Goal: Task Accomplishment & Management: Use online tool/utility

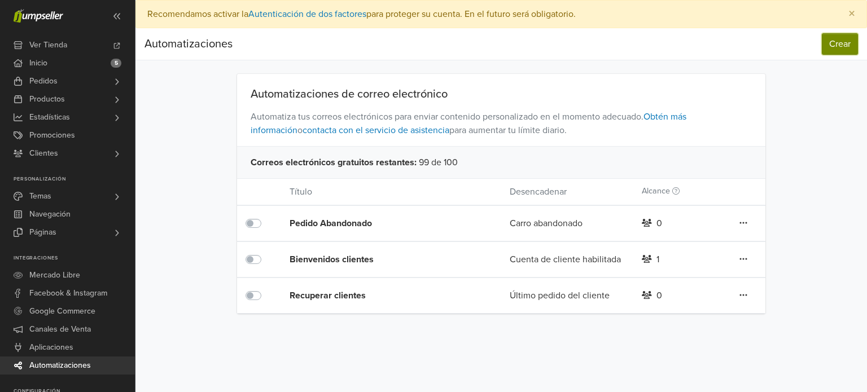
click at [833, 52] on button "Crear" at bounding box center [840, 43] width 36 height 21
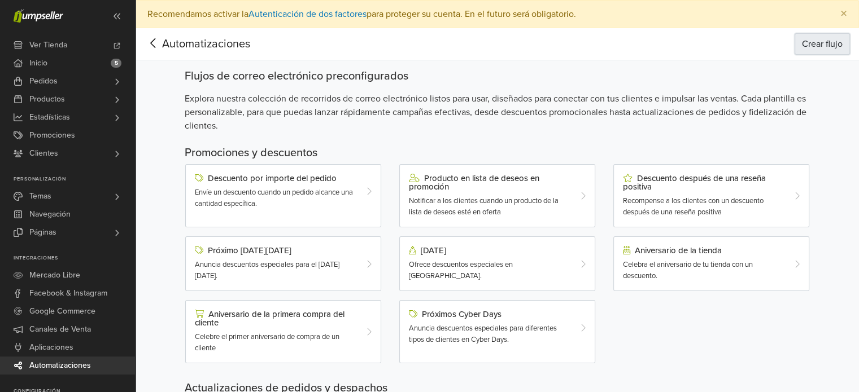
click at [831, 42] on button "Crear flujo" at bounding box center [821, 43] width 55 height 21
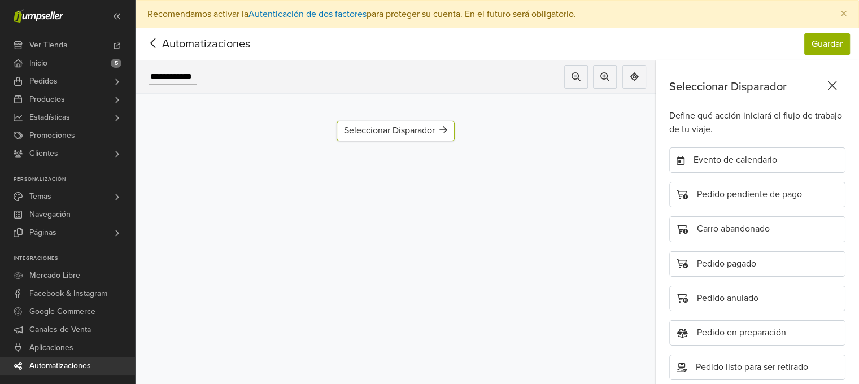
click at [155, 49] on icon at bounding box center [154, 43] width 18 height 14
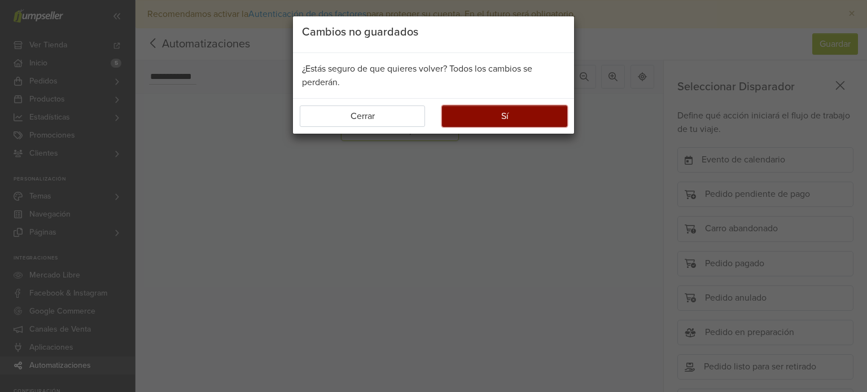
click at [455, 117] on button "Sí" at bounding box center [504, 116] width 125 height 21
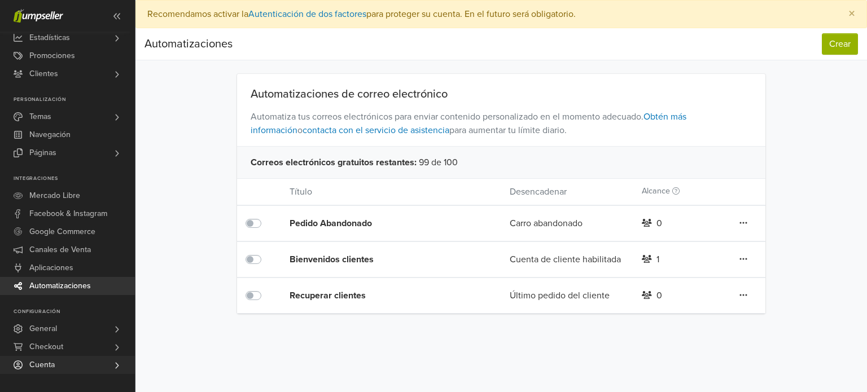
click at [58, 362] on link "Cuenta" at bounding box center [67, 365] width 135 height 18
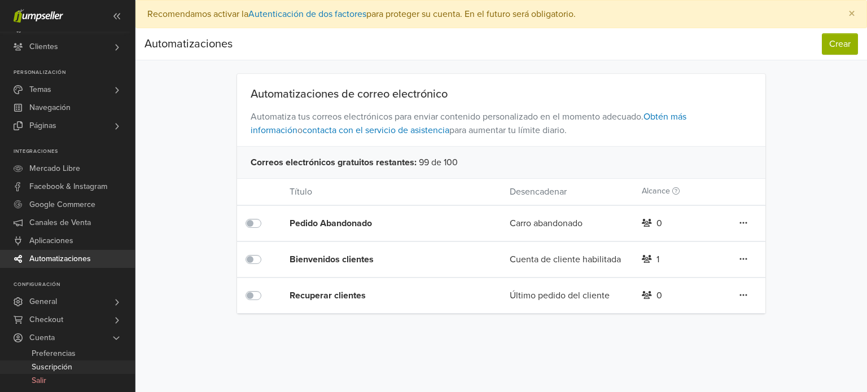
click at [56, 366] on span "Suscripción" at bounding box center [52, 368] width 41 height 14
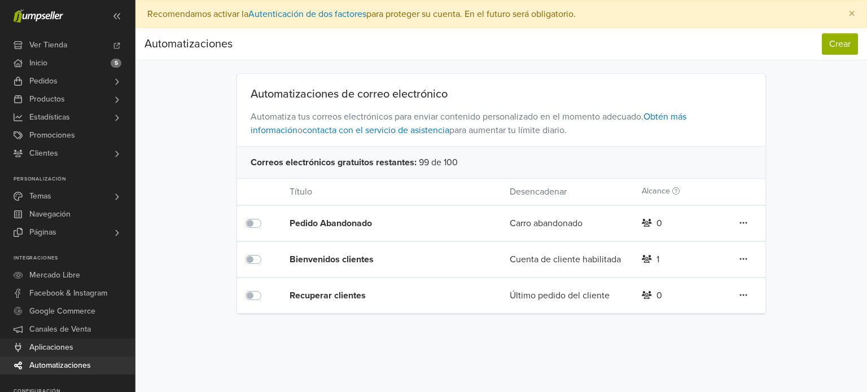
click at [69, 346] on span "Aplicaciones" at bounding box center [51, 348] width 44 height 18
click at [827, 40] on button "Crear" at bounding box center [840, 43] width 36 height 21
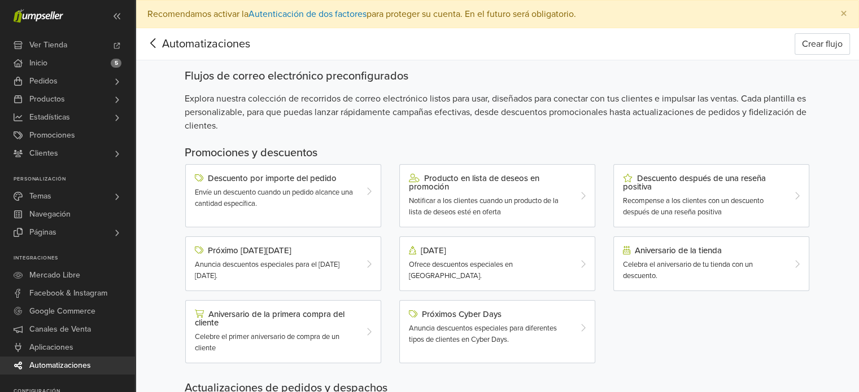
click at [155, 42] on icon at bounding box center [154, 43] width 18 height 14
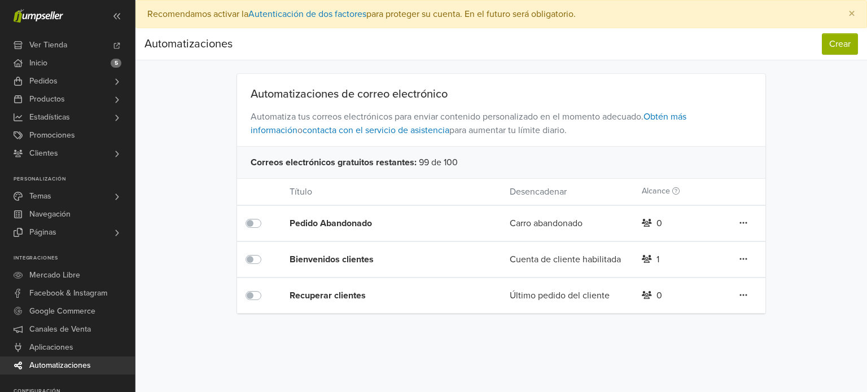
click at [364, 222] on div "Pedido Abandonado" at bounding box center [378, 224] width 176 height 14
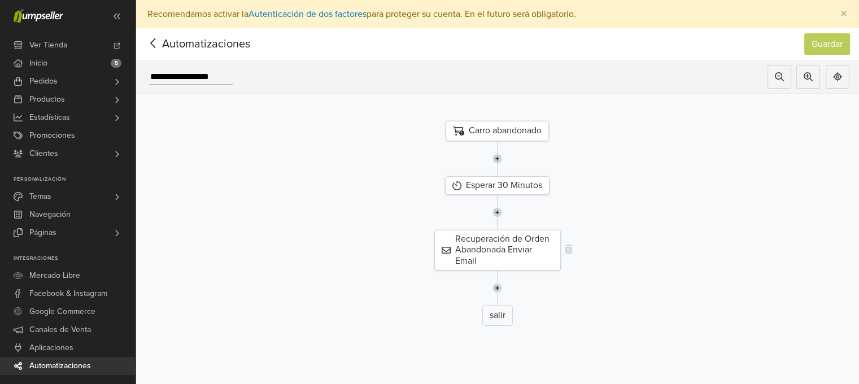
click at [527, 247] on div "Recuperación de Orden Abandonada Enviar Email" at bounding box center [497, 250] width 126 height 41
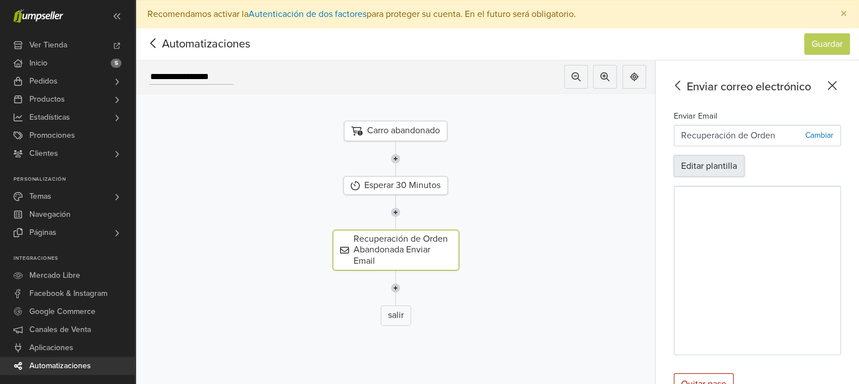
click at [721, 162] on button "Editar plantilla" at bounding box center [709, 165] width 71 height 21
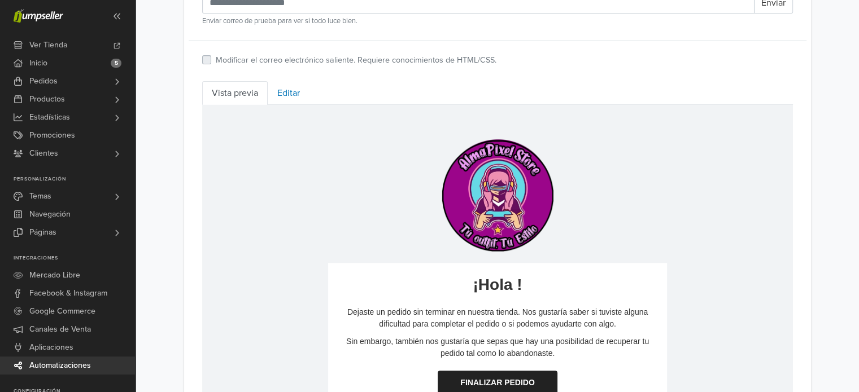
scroll to position [411, 0]
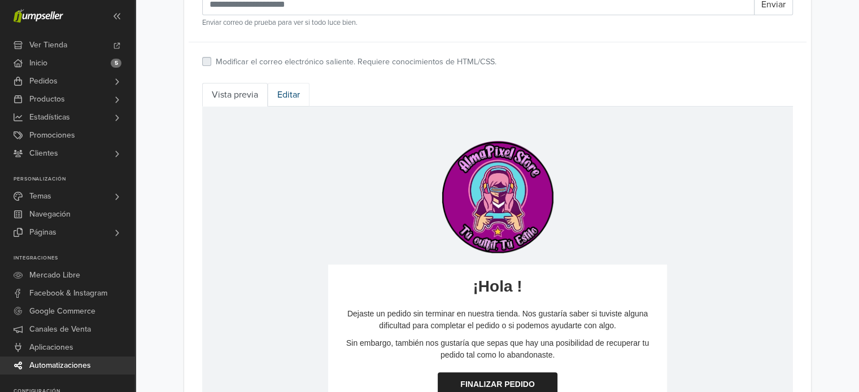
click at [294, 91] on link "Editar" at bounding box center [289, 95] width 42 height 24
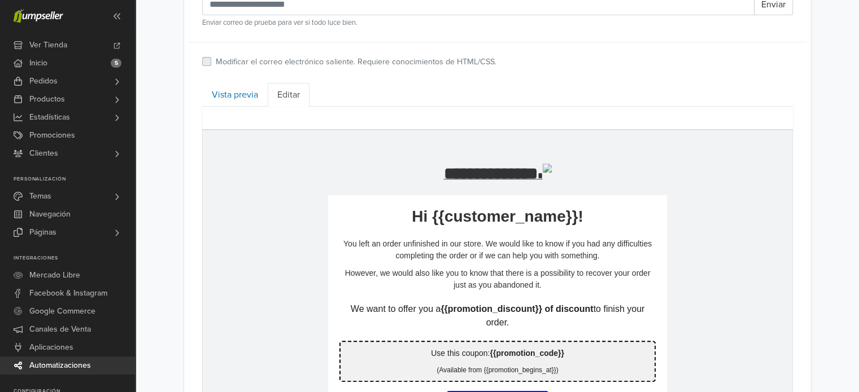
click at [414, 176] on p "**********" at bounding box center [497, 173] width 339 height 20
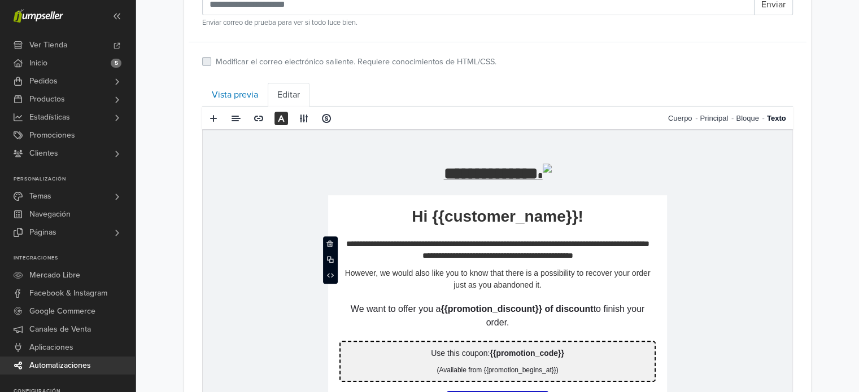
click at [343, 242] on p "**********" at bounding box center [497, 250] width 316 height 24
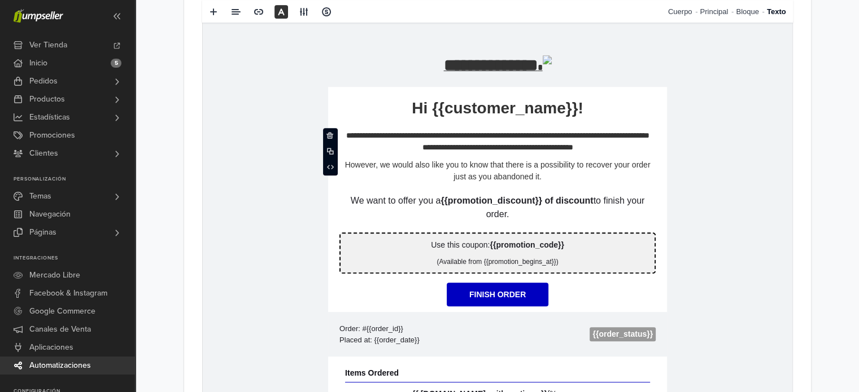
scroll to position [515, 0]
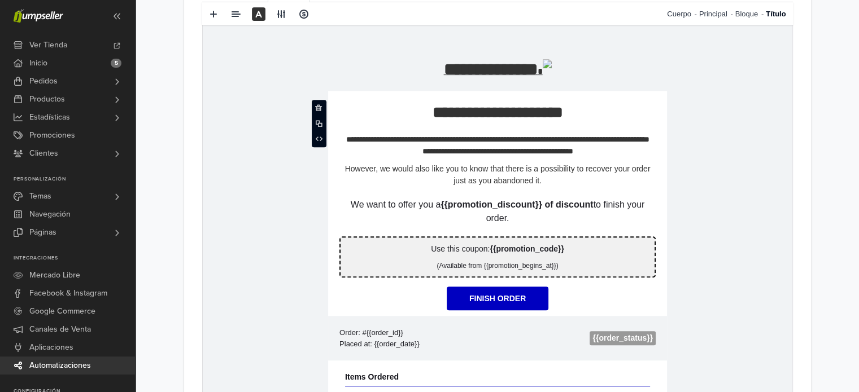
click at [372, 110] on p "**********" at bounding box center [497, 112] width 339 height 20
drag, startPoint x: 372, startPoint y: 110, endPoint x: 483, endPoint y: 186, distance: 134.1
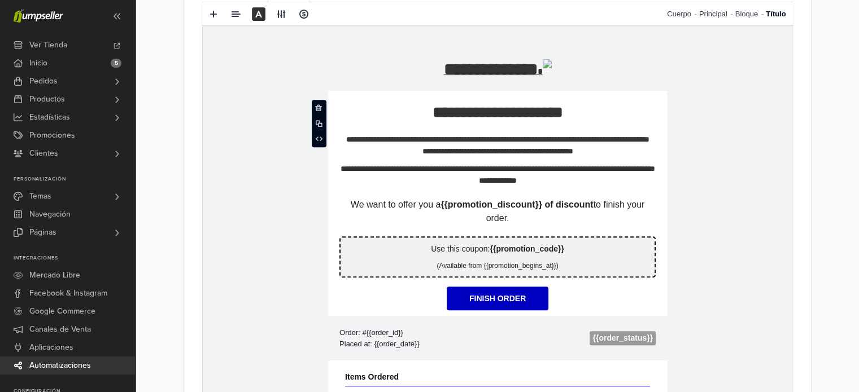
click at [394, 184] on p "**********" at bounding box center [497, 175] width 316 height 24
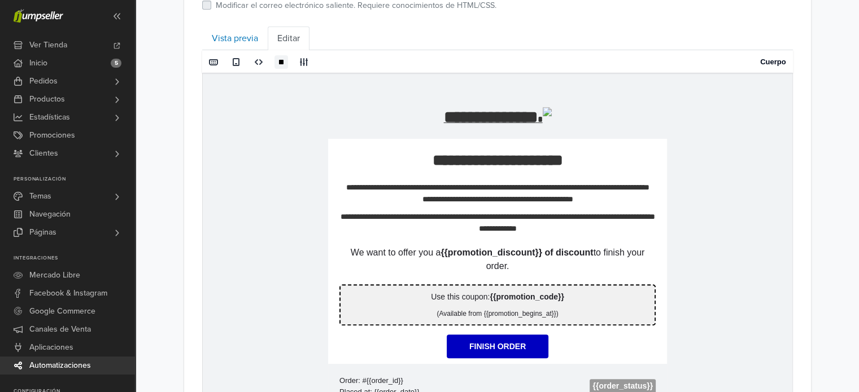
scroll to position [456, 0]
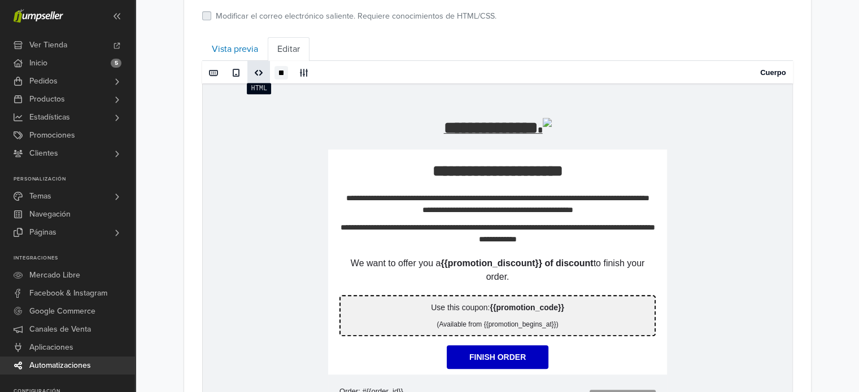
click at [255, 77] on span at bounding box center [259, 72] width 18 height 17
type textarea "**********"
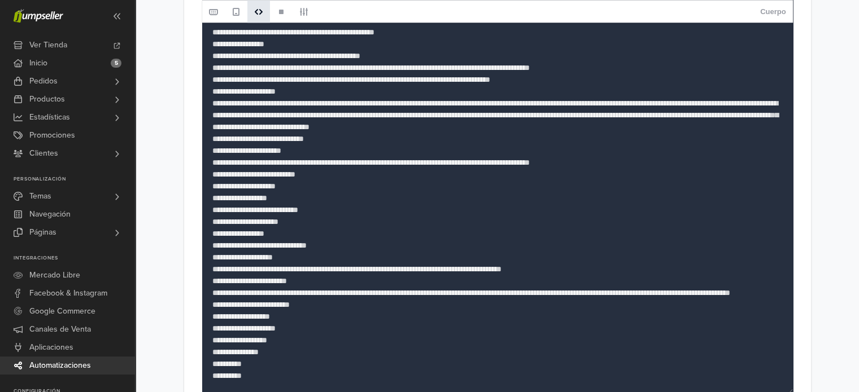
scroll to position [1137, 0]
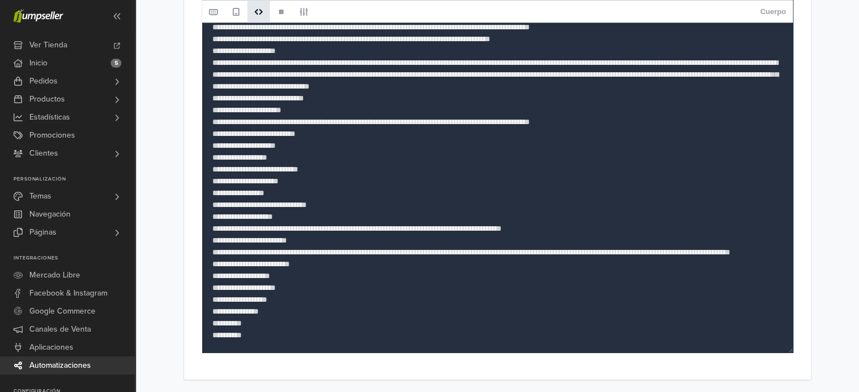
drag, startPoint x: 212, startPoint y: 94, endPoint x: 570, endPoint y: 419, distance: 483.7
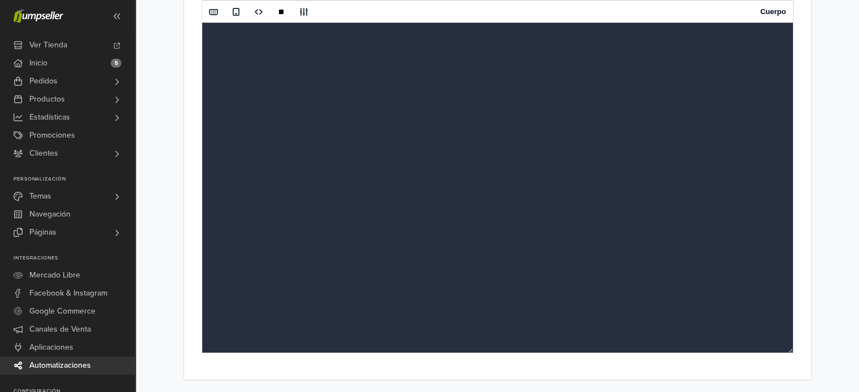
scroll to position [0, 0]
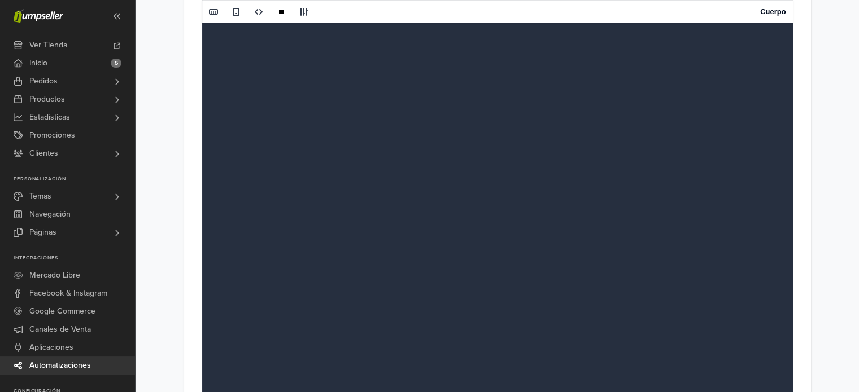
paste textarea "**********"
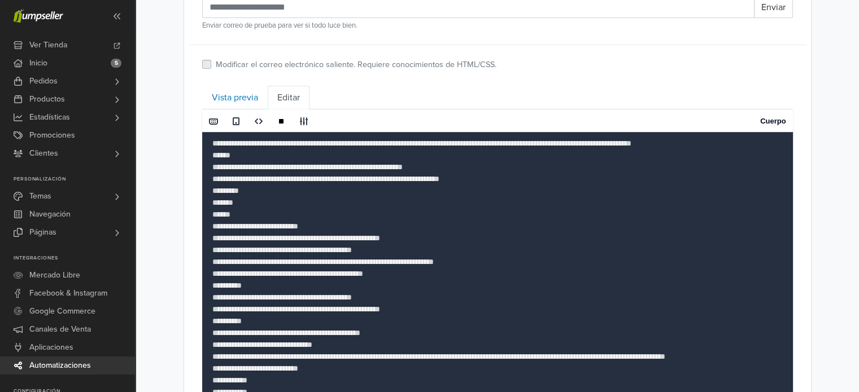
scroll to position [411, 0]
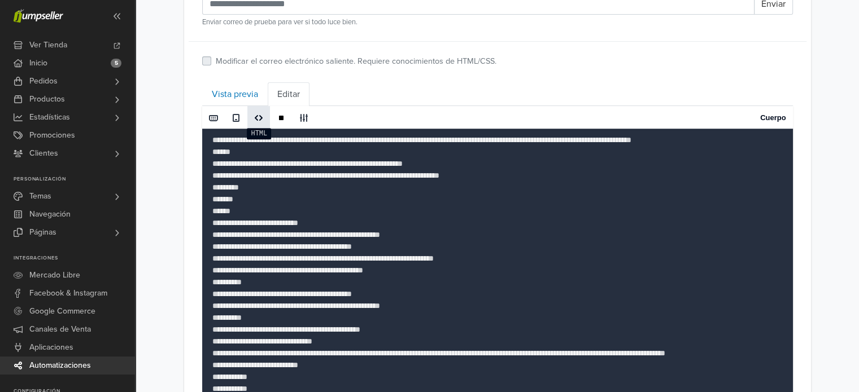
click at [256, 115] on span at bounding box center [258, 117] width 9 height 9
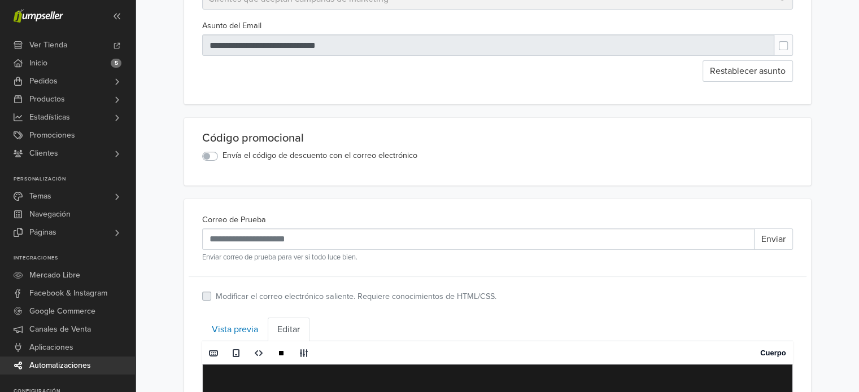
scroll to position [267, 0]
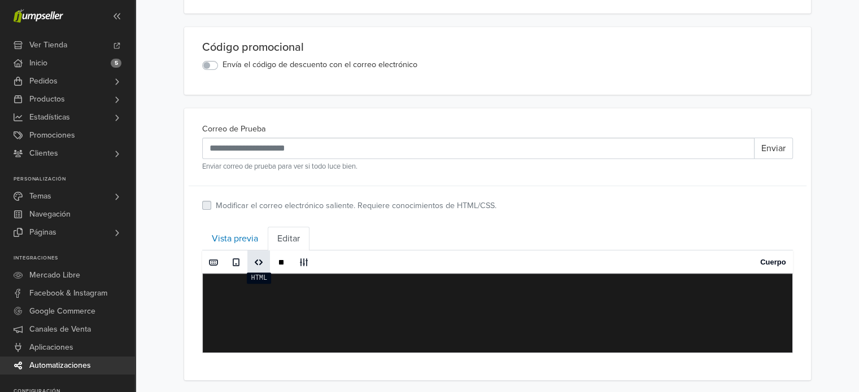
click at [258, 261] on span at bounding box center [258, 262] width 9 height 9
type textarea "**********"
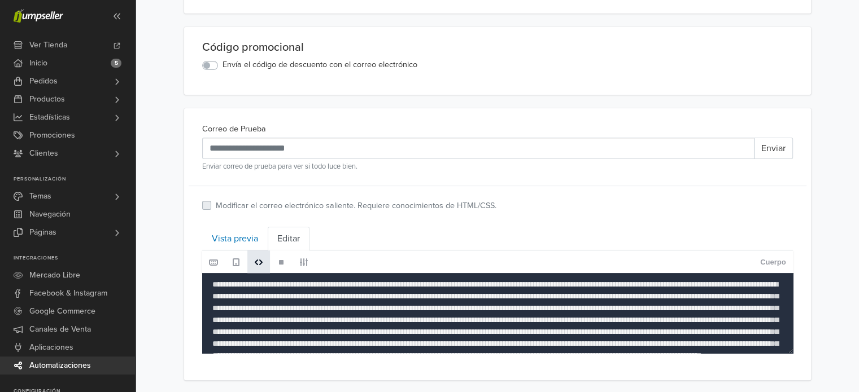
click at [258, 261] on span at bounding box center [258, 262] width 9 height 9
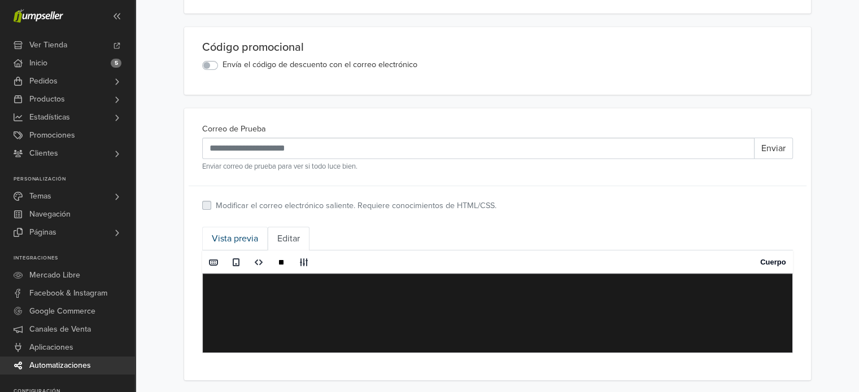
click at [228, 234] on link "Vista previa" at bounding box center [235, 239] width 66 height 24
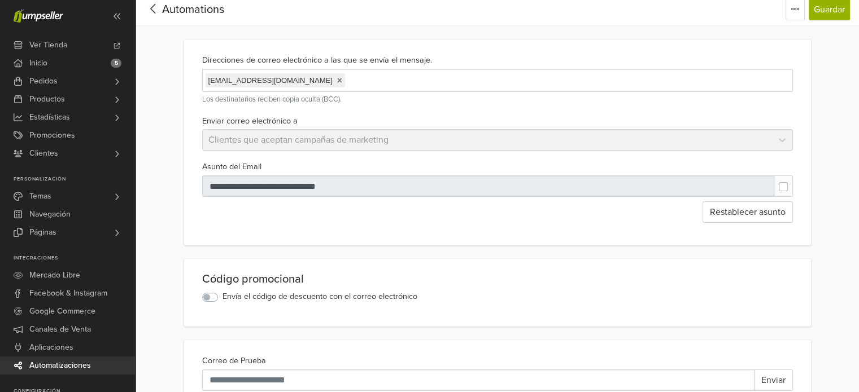
scroll to position [0, 0]
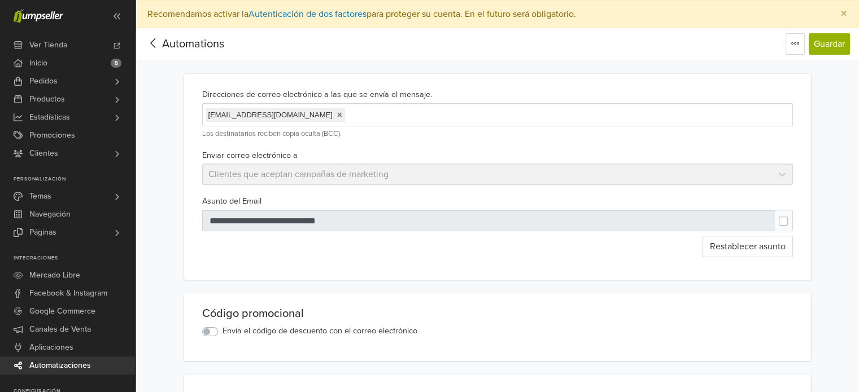
click at [156, 46] on icon at bounding box center [154, 43] width 18 height 14
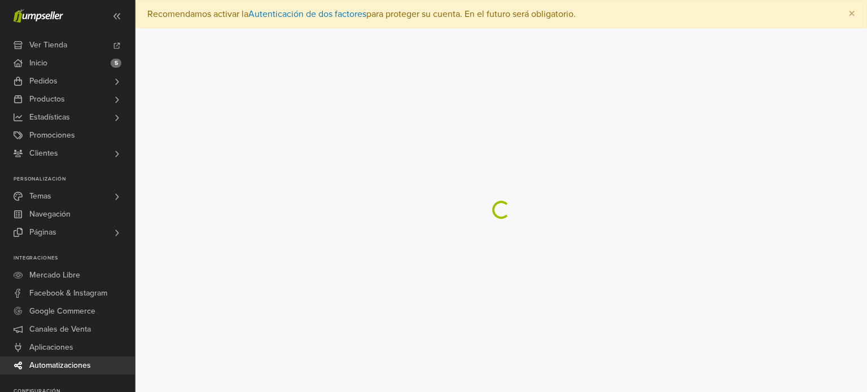
click at [320, 132] on main "× Recomendamos activar la Autenticación de dos factores para proteger su cuenta…" at bounding box center [502, 109] width 732 height 219
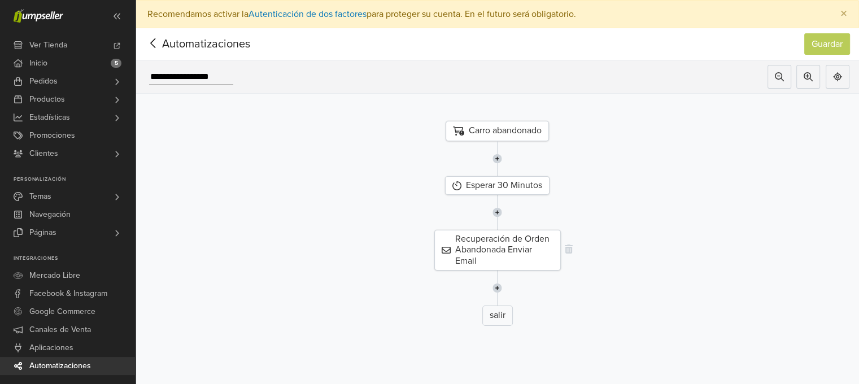
click at [506, 251] on div "Recuperación de Orden Abandonada Enviar Email" at bounding box center [497, 250] width 126 height 41
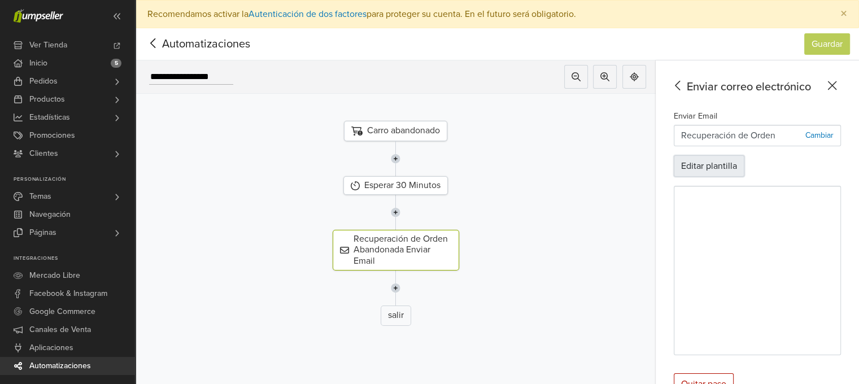
click at [736, 165] on button "Editar plantilla" at bounding box center [709, 165] width 71 height 21
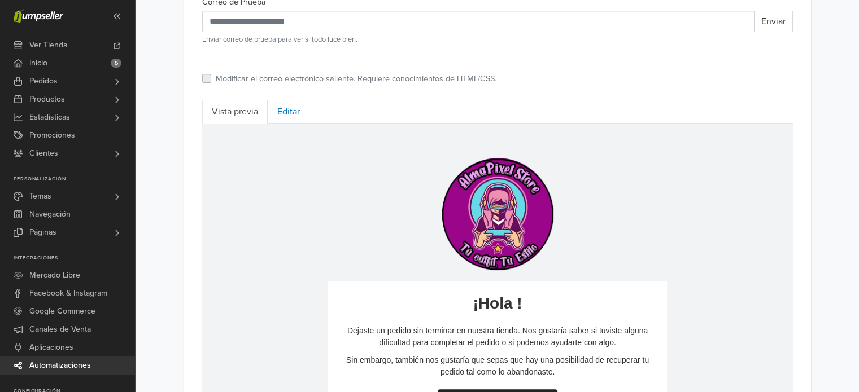
scroll to position [401, 0]
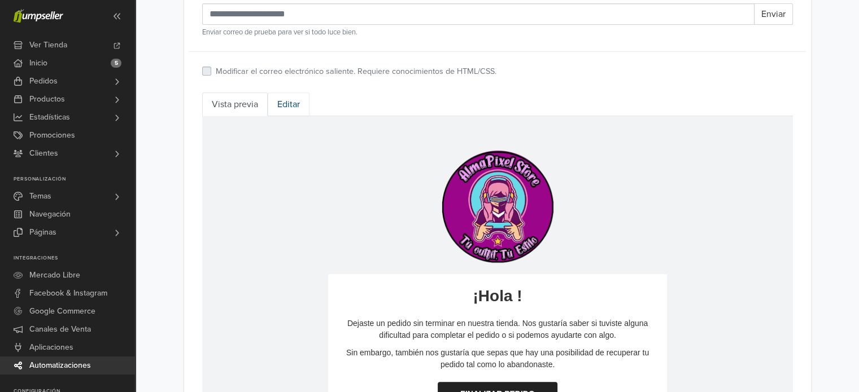
click at [290, 106] on link "Editar" at bounding box center [289, 105] width 42 height 24
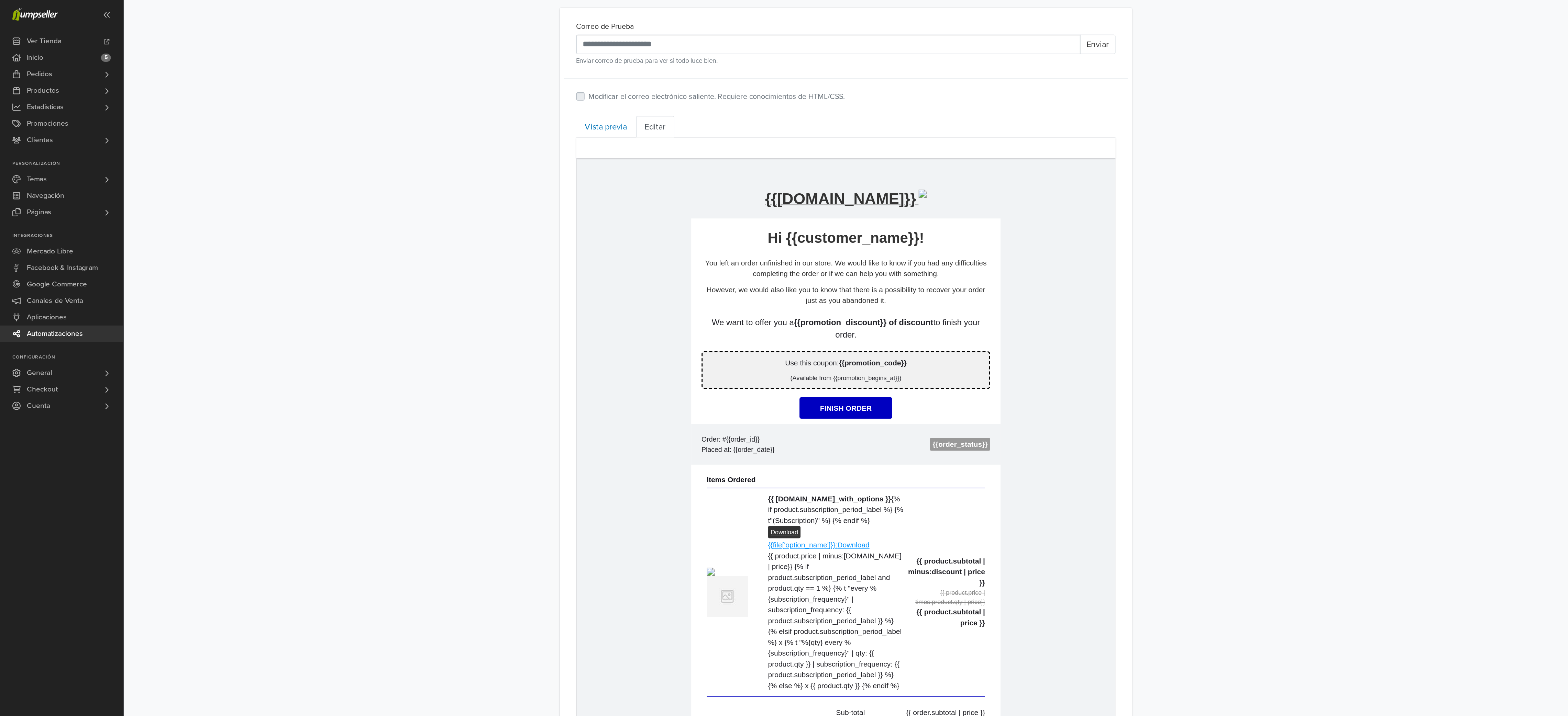
scroll to position [223, 0]
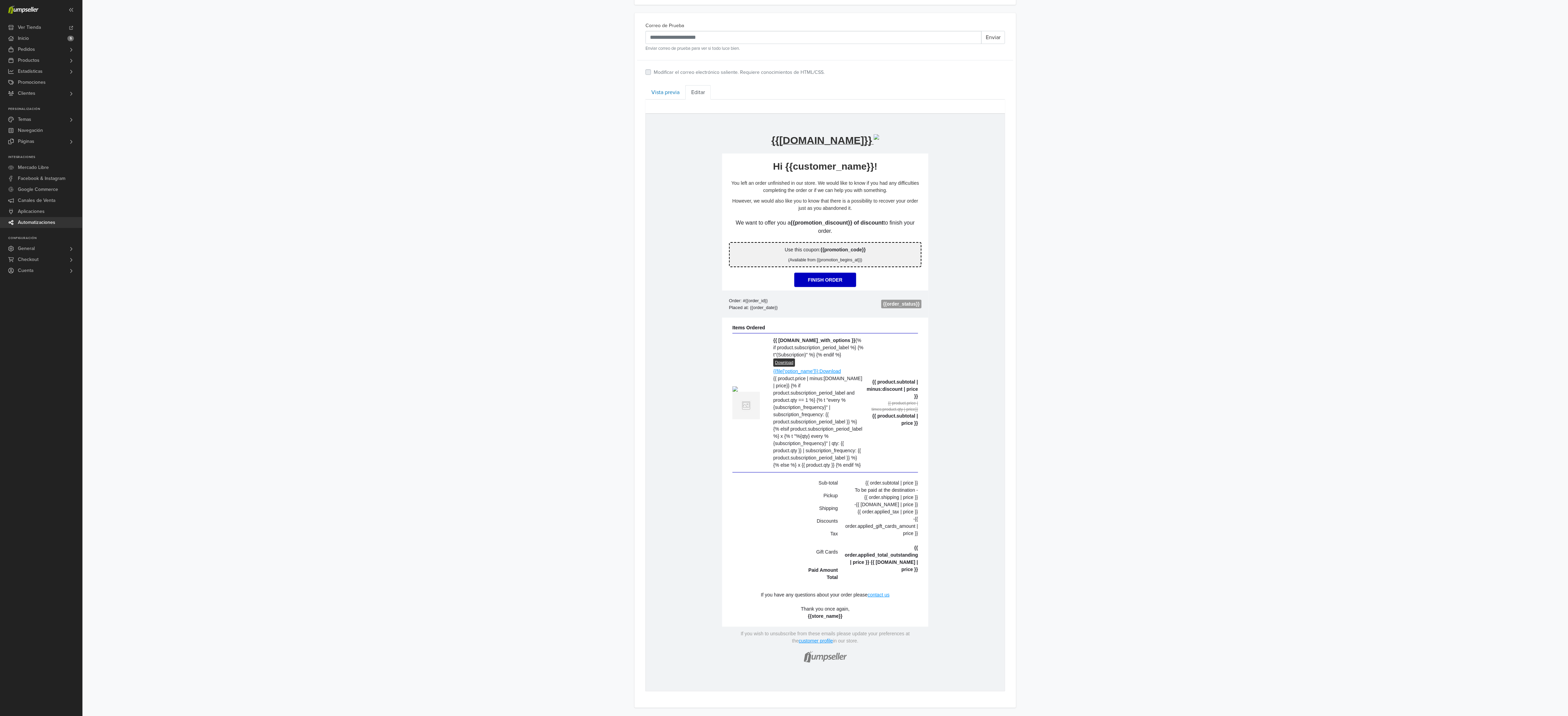
drag, startPoint x: 468, startPoint y: 1, endPoint x: 1074, endPoint y: 305, distance: 678.0
click at [528, 238] on div "**********" at bounding box center [825, 255] width 1485 height 906
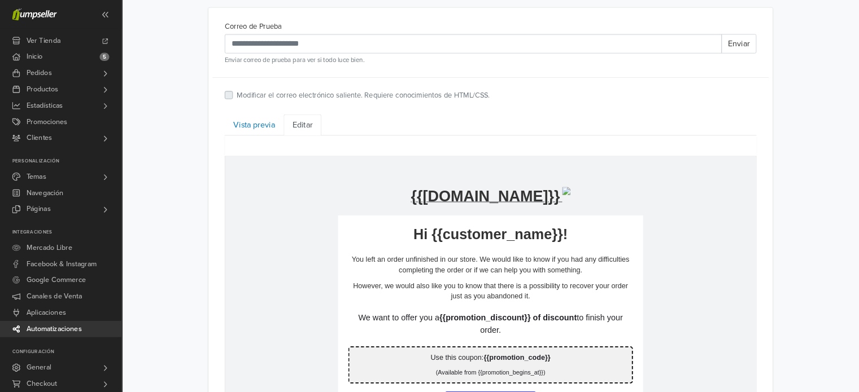
scroll to position [366, 0]
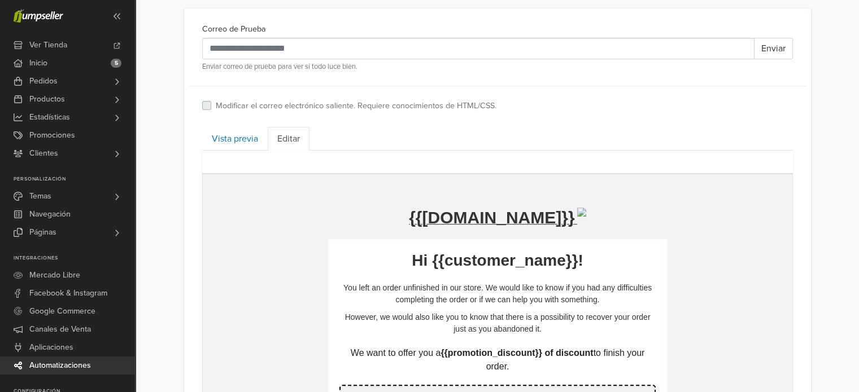
drag, startPoint x: 2709, startPoint y: 176, endPoint x: 261, endPoint y: 238, distance: 2448.0
click at [290, 135] on link "Editar" at bounding box center [289, 139] width 42 height 24
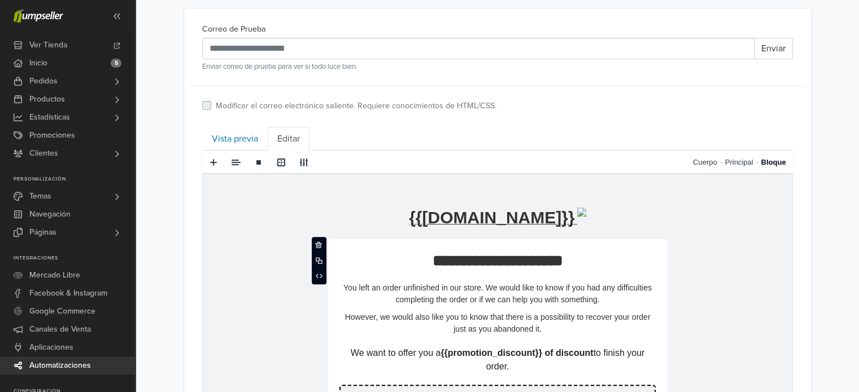
click at [388, 247] on td "**********" at bounding box center [497, 255] width 339 height 32
click at [263, 158] on span at bounding box center [259, 162] width 18 height 17
type textarea "**********"
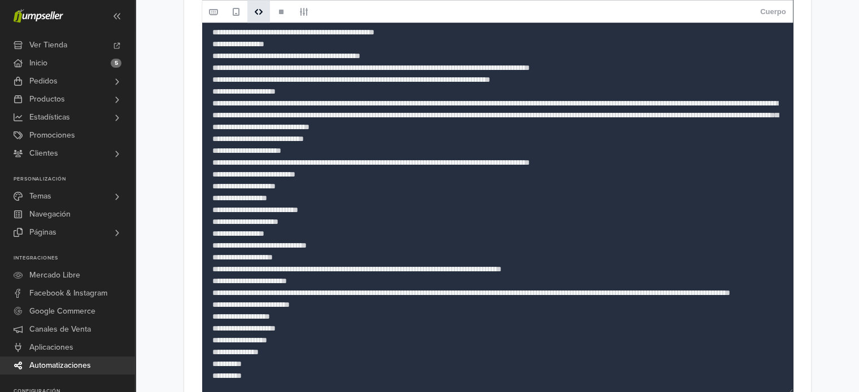
scroll to position [1137, 0]
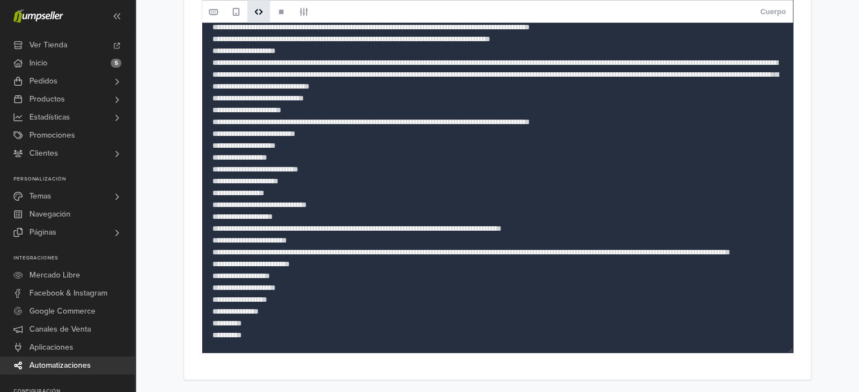
drag, startPoint x: 208, startPoint y: 183, endPoint x: 496, endPoint y: 419, distance: 372.3
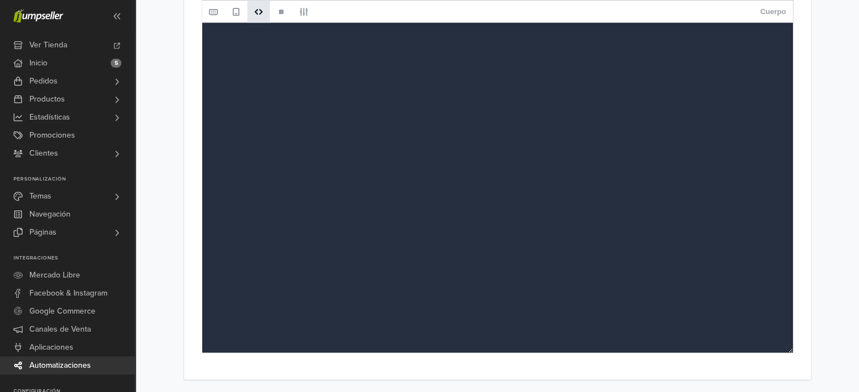
scroll to position [0, 0]
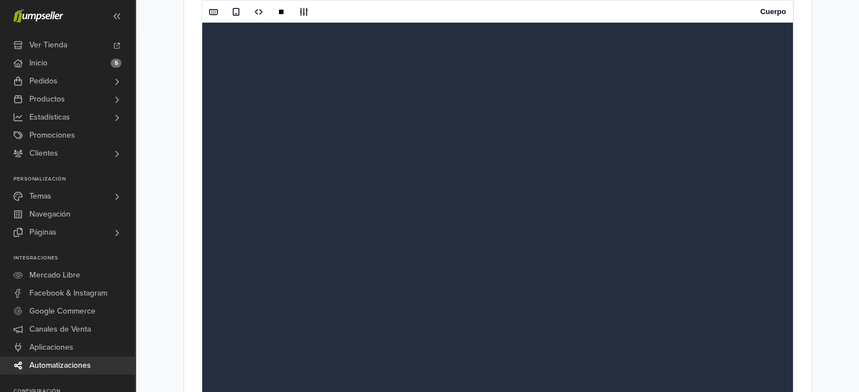
paste textarea "**********"
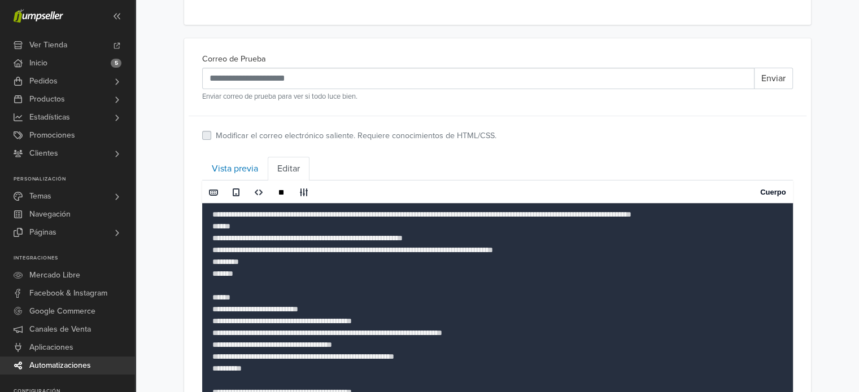
scroll to position [340, 0]
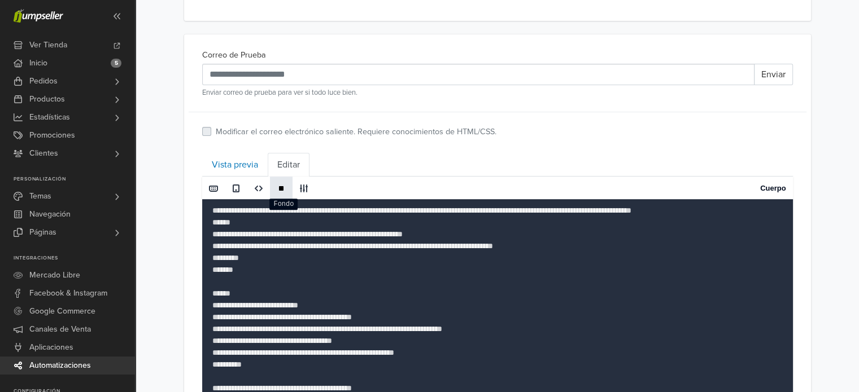
type textarea "**********"
click at [280, 191] on span at bounding box center [281, 188] width 9 height 9
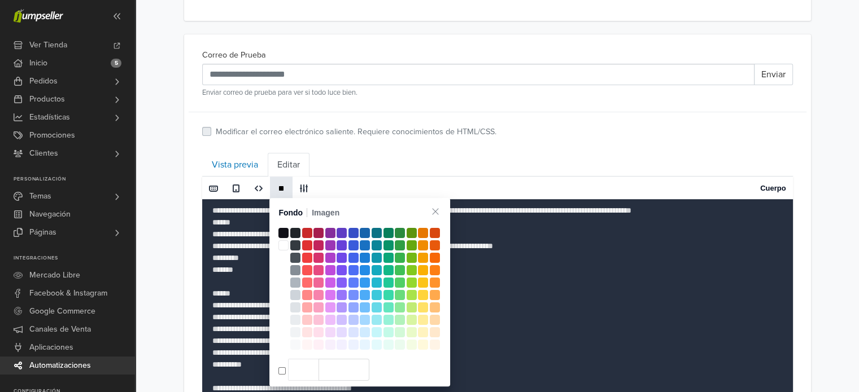
click at [280, 191] on span at bounding box center [281, 188] width 9 height 9
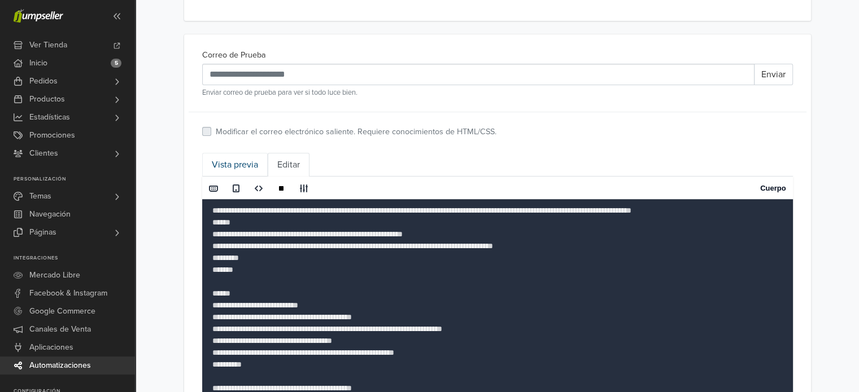
click at [244, 159] on link "Vista previa" at bounding box center [235, 165] width 66 height 24
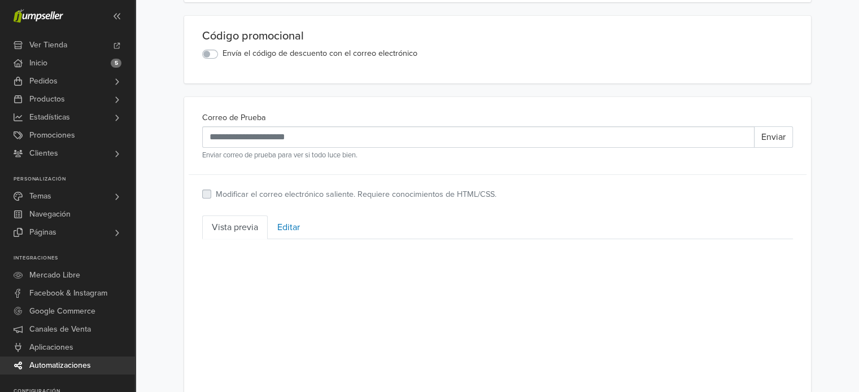
scroll to position [0, 0]
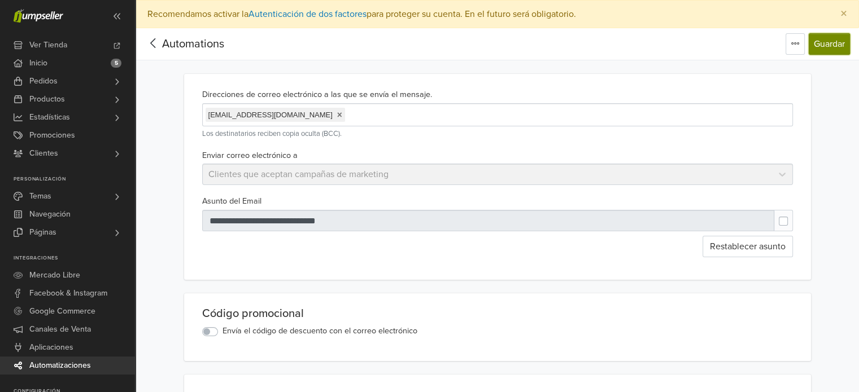
click at [834, 51] on button "Guardar" at bounding box center [829, 43] width 41 height 21
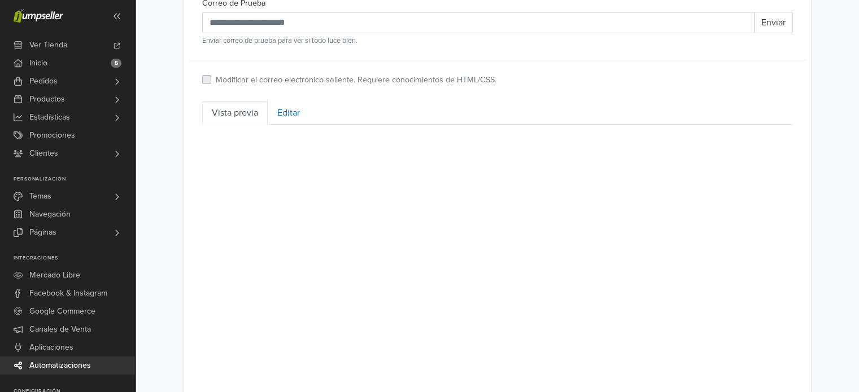
scroll to position [429, 0]
